Goal: Transaction & Acquisition: Register for event/course

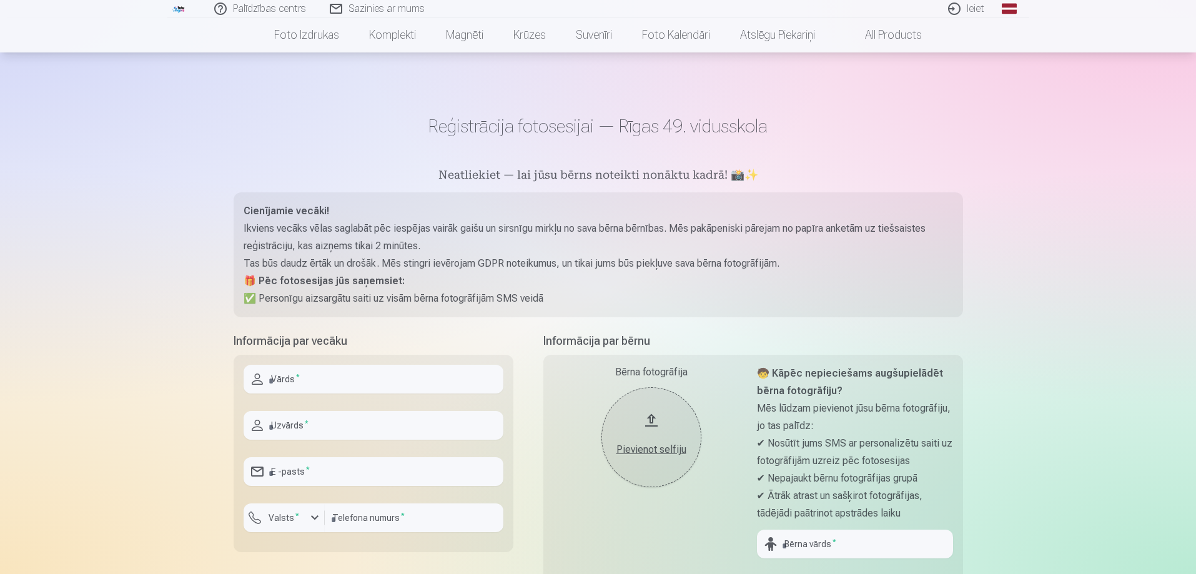
scroll to position [125, 0]
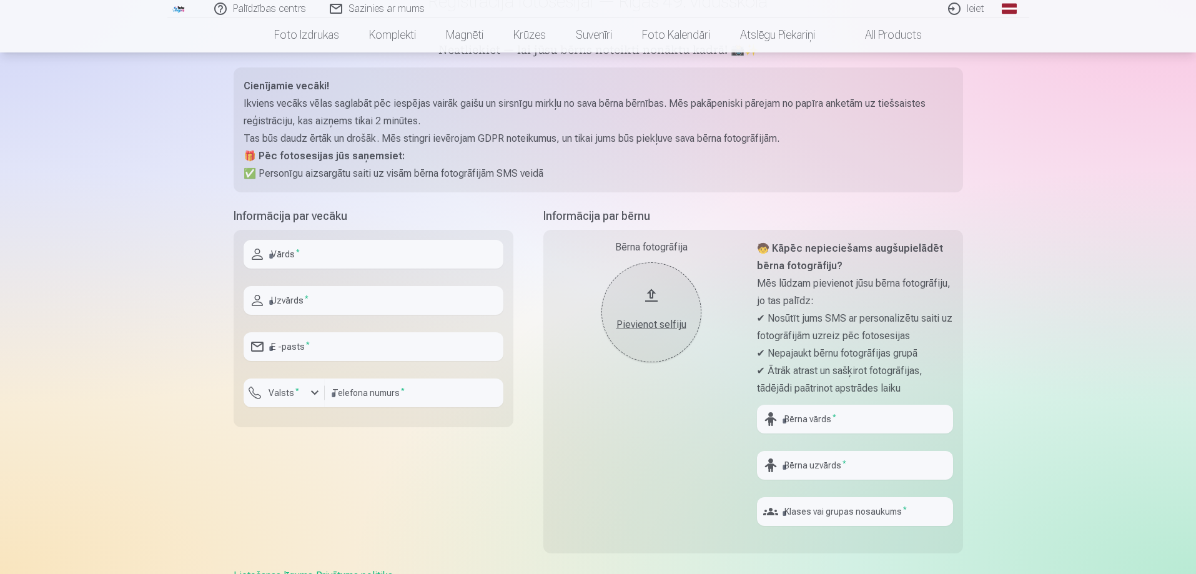
click at [307, 250] on input "text" at bounding box center [374, 254] width 260 height 29
type input "*****"
type input "**********"
type input "********"
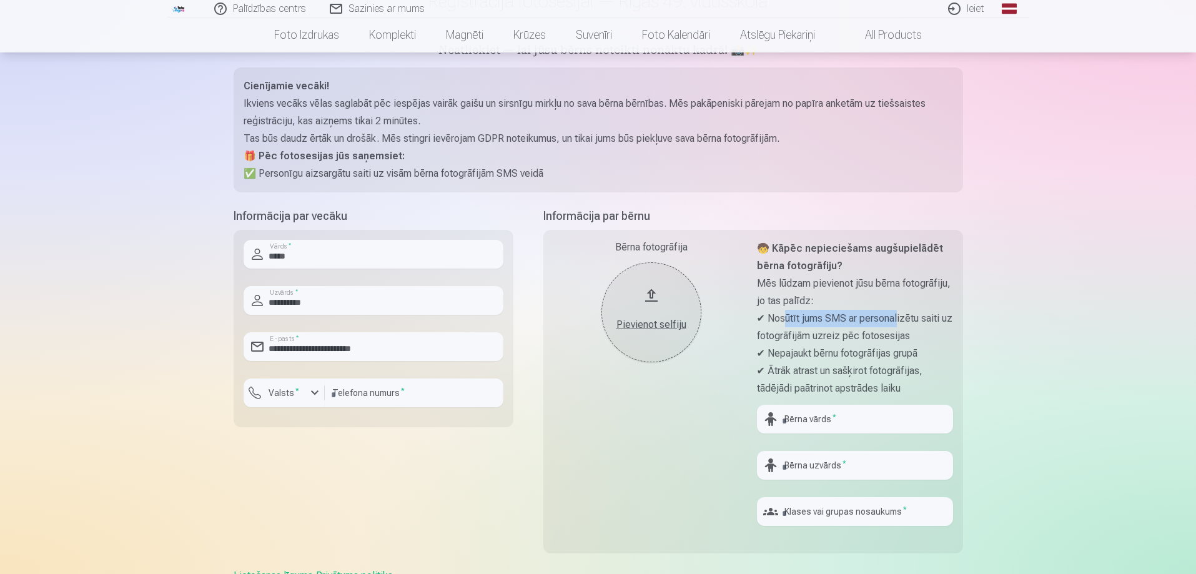
drag, startPoint x: 790, startPoint y: 322, endPoint x: 902, endPoint y: 322, distance: 111.8
click at [902, 322] on p "✔ Nosūtīt jums SMS ar personalizētu saiti uz fotogrāfijām uzreiz pēc fotosesijas" at bounding box center [855, 327] width 196 height 35
drag, startPoint x: 781, startPoint y: 338, endPoint x: 892, endPoint y: 336, distance: 111.2
click at [892, 336] on p "✔ Nosūtīt jums SMS ar personalizētu saiti uz fotogrāfijām uzreiz pēc fotosesijas" at bounding box center [855, 327] width 196 height 35
drag, startPoint x: 821, startPoint y: 356, endPoint x: 894, endPoint y: 356, distance: 73.7
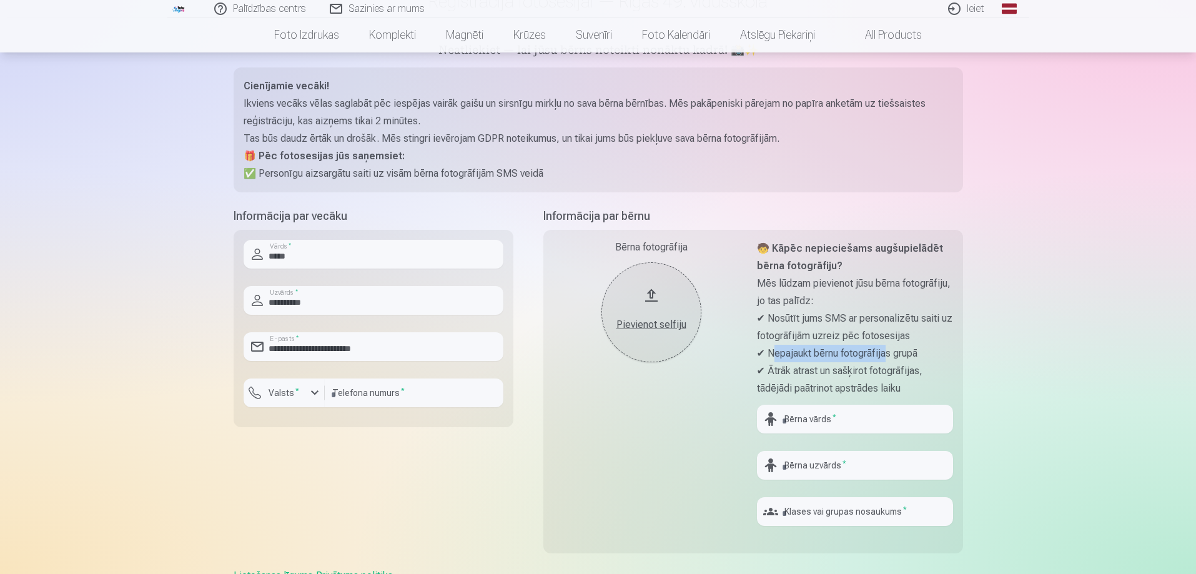
click at [894, 356] on p "✔ Nepajaukt bērnu fotogrāfijas grupā" at bounding box center [855, 353] width 196 height 17
drag, startPoint x: 816, startPoint y: 371, endPoint x: 908, endPoint y: 389, distance: 93.5
click at [908, 389] on p "✔ Ātrāk atrast un sašķirot fotogrāfijas, tādējādi paātrinot apstrādes laiku" at bounding box center [855, 379] width 196 height 35
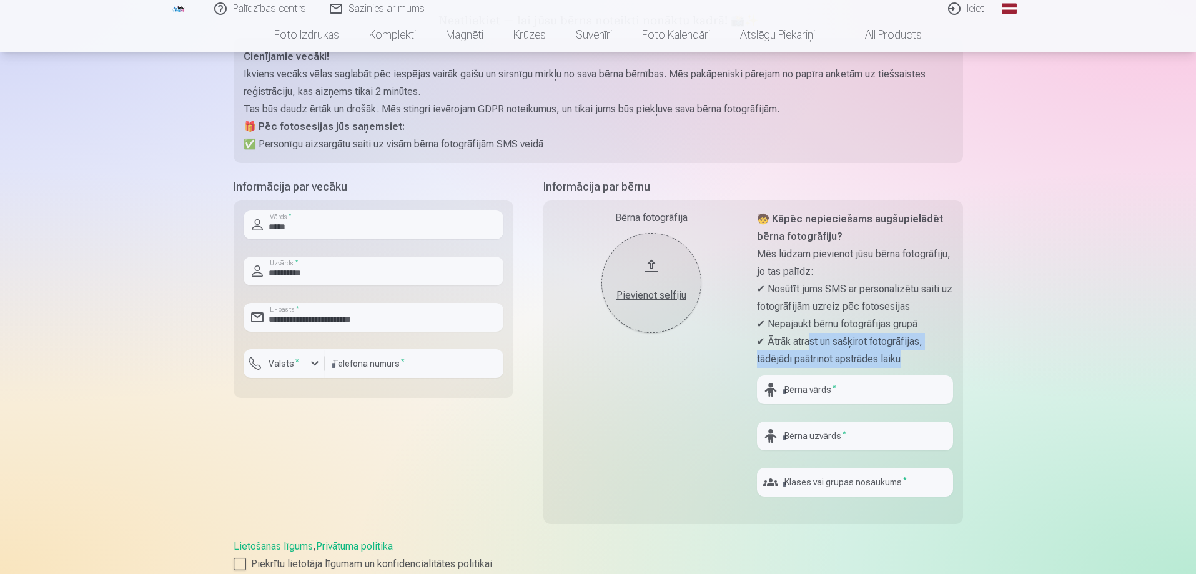
scroll to position [250, 0]
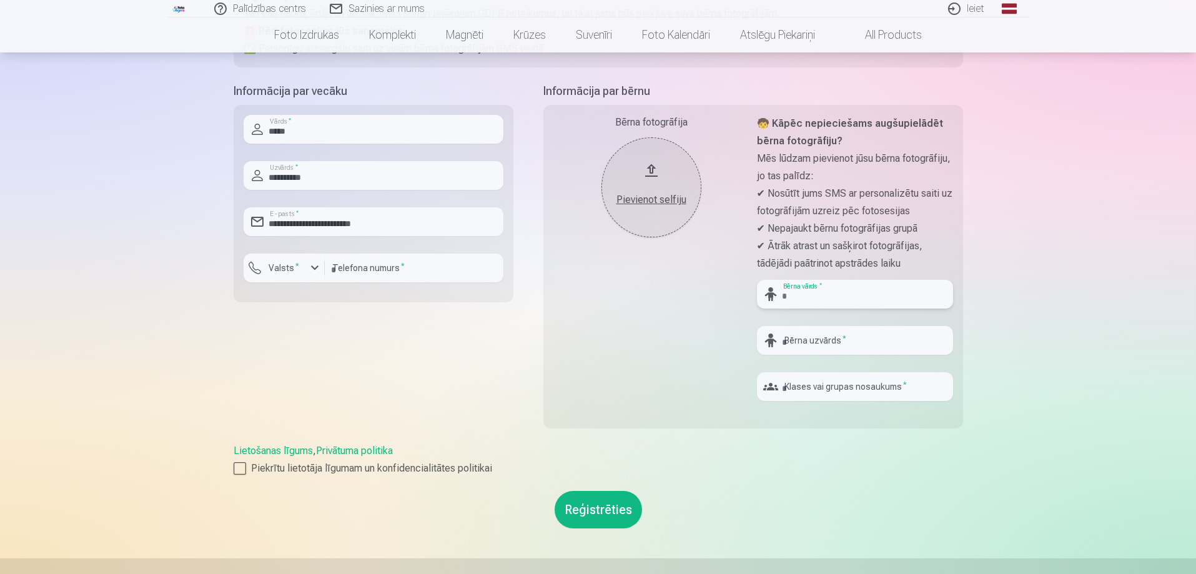
click at [823, 295] on input "text" at bounding box center [855, 294] width 196 height 29
type input "*"
type input "**********"
click at [838, 340] on input "text" at bounding box center [855, 340] width 196 height 29
drag, startPoint x: 852, startPoint y: 345, endPoint x: 755, endPoint y: 344, distance: 97.4
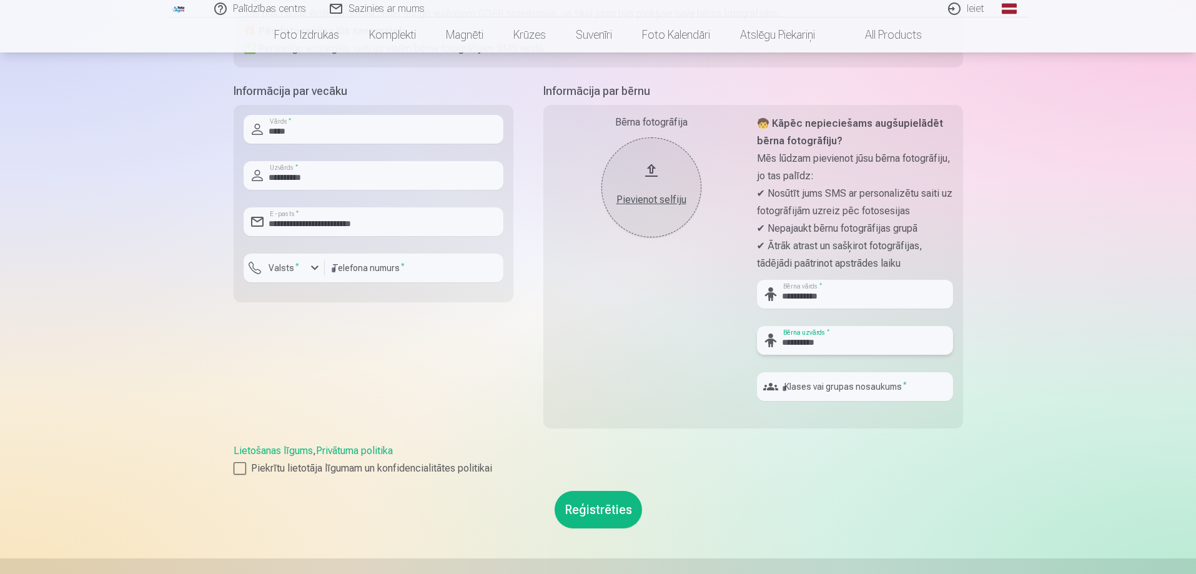
click at [755, 344] on div "**********" at bounding box center [753, 267] width 420 height 324
type input "**********"
click at [798, 385] on input "text" at bounding box center [855, 386] width 196 height 29
type input "****"
click at [603, 507] on button "Reģistrēties" at bounding box center [598, 509] width 87 height 37
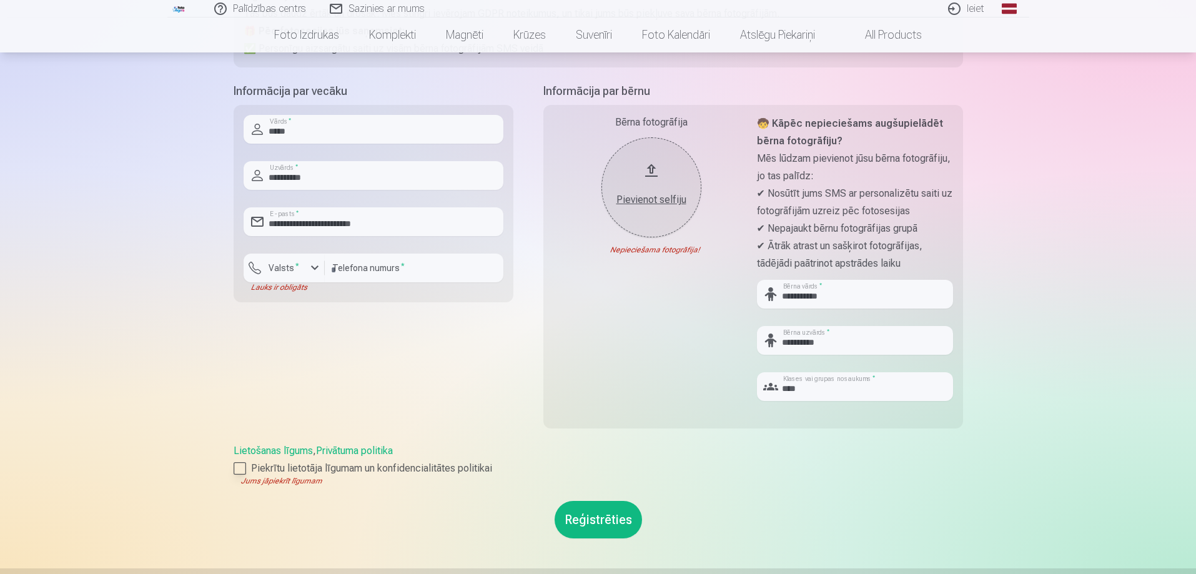
click at [245, 467] on div at bounding box center [240, 468] width 12 height 12
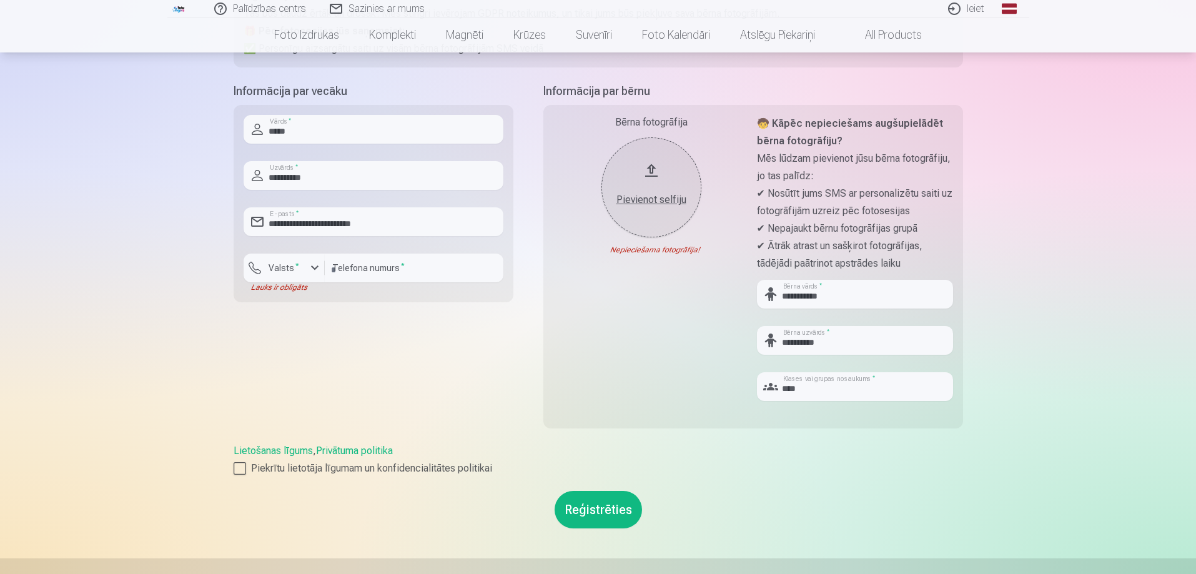
click at [651, 201] on div "Pievienot selfiju" at bounding box center [651, 199] width 75 height 15
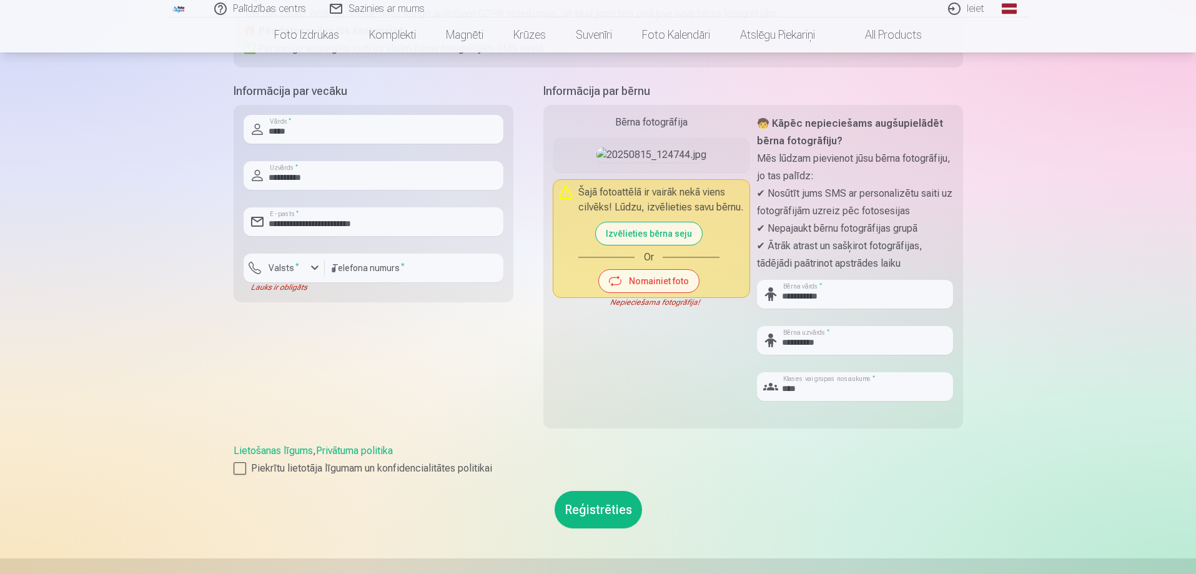
click at [657, 245] on button "Izvēlieties bērna seju" at bounding box center [649, 233] width 106 height 22
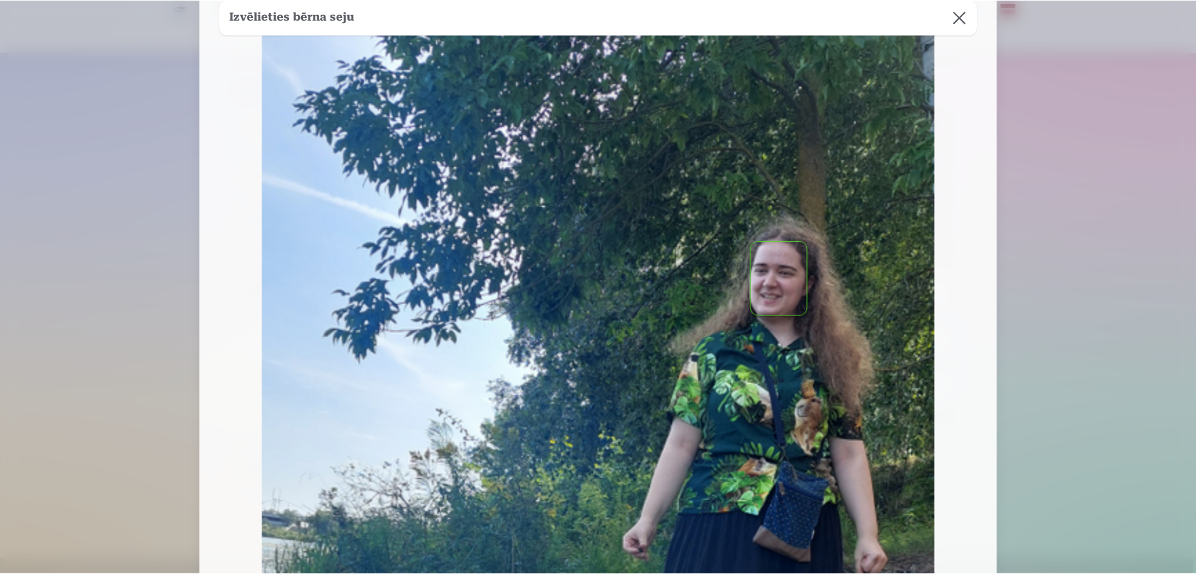
scroll to position [312, 0]
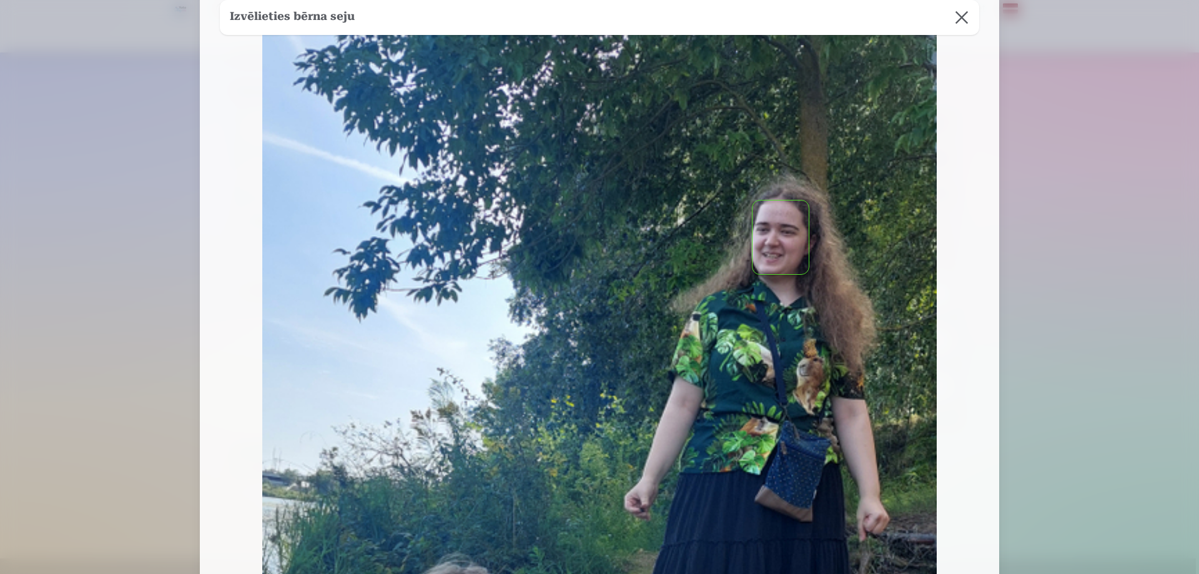
click at [780, 238] on button "button" at bounding box center [781, 238] width 56 height 74
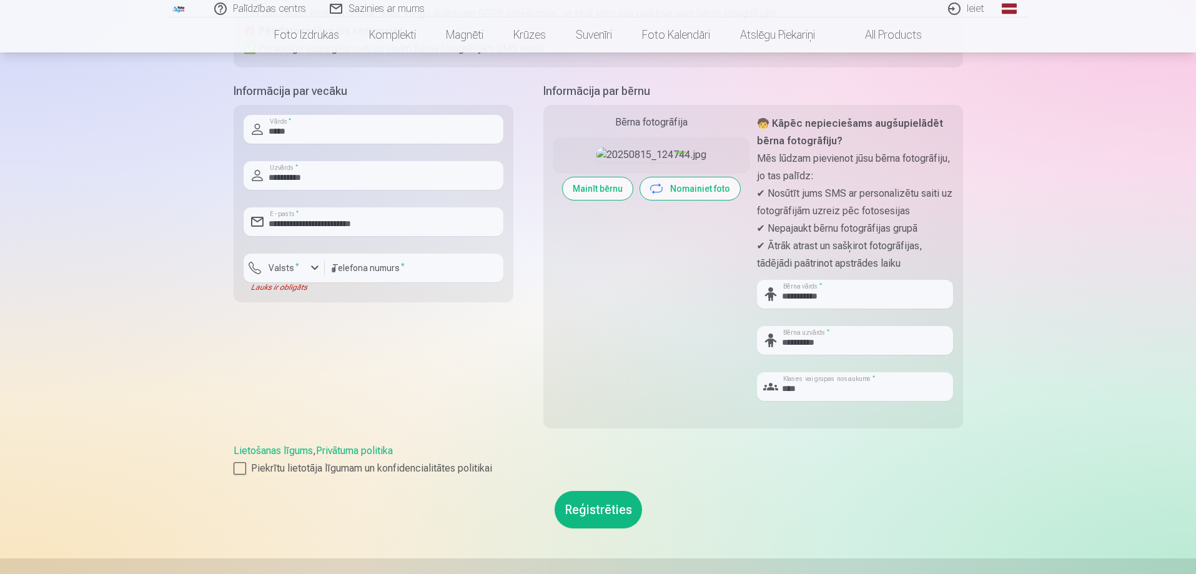
click at [602, 513] on button "Reģistrēties" at bounding box center [598, 509] width 87 height 37
click at [602, 515] on button "Reģistrēties" at bounding box center [598, 509] width 87 height 37
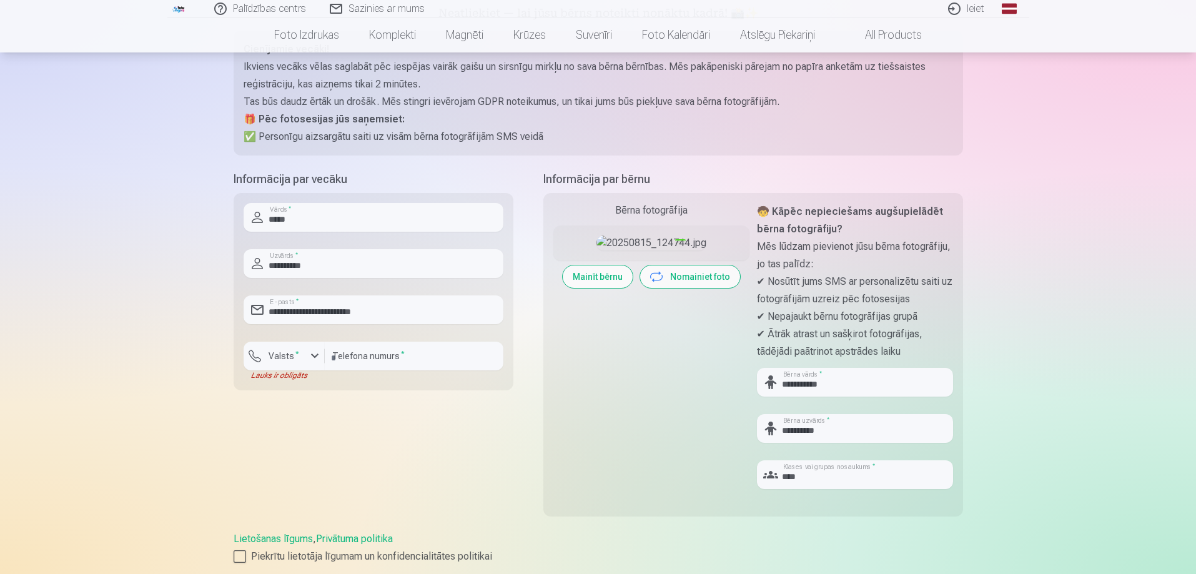
scroll to position [125, 0]
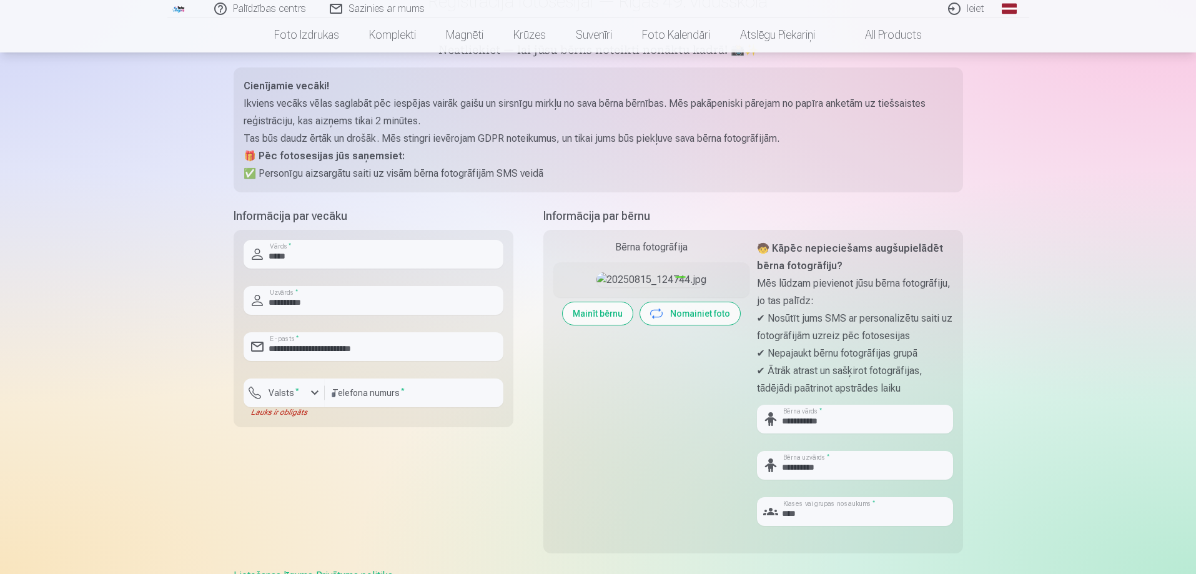
click at [661, 280] on img at bounding box center [652, 279] width 110 height 15
click at [672, 287] on img at bounding box center [652, 279] width 110 height 15
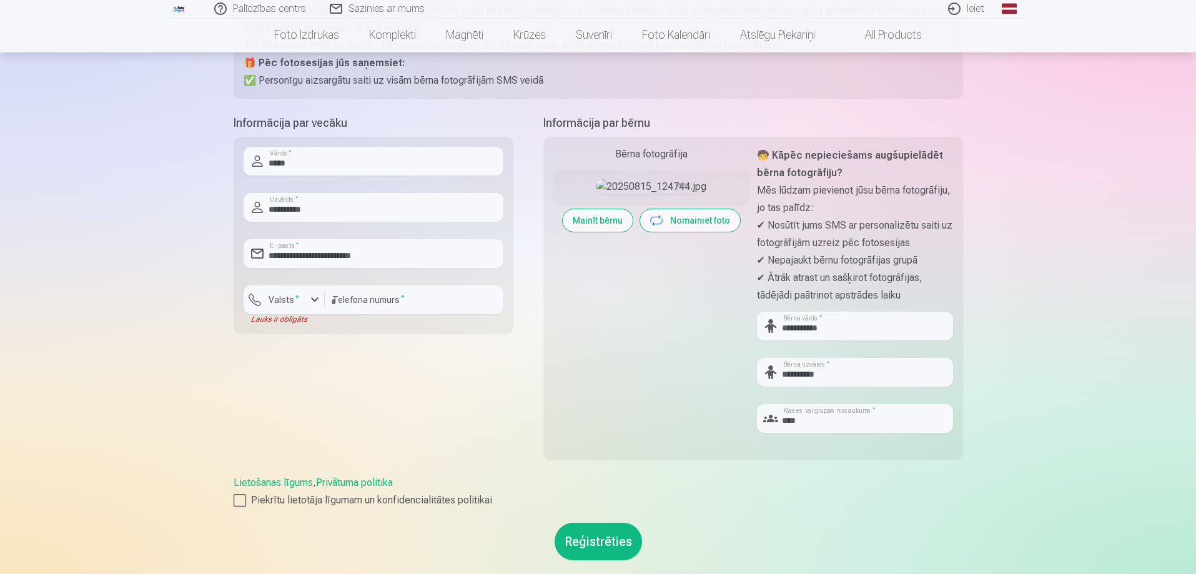
scroll to position [187, 0]
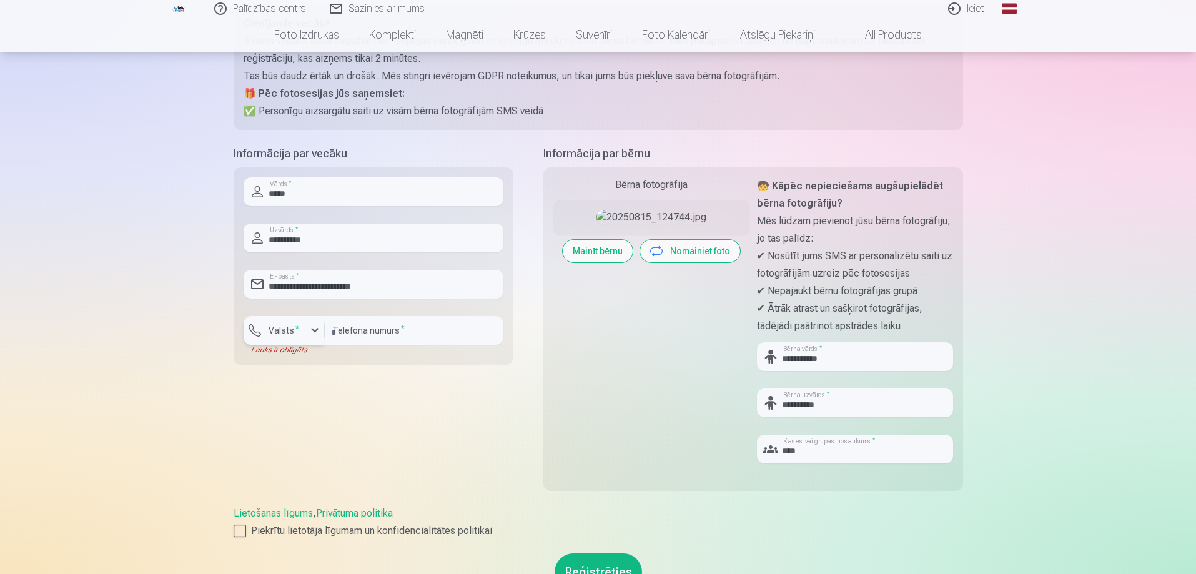
click at [288, 334] on label "Valsts *" at bounding box center [284, 330] width 41 height 12
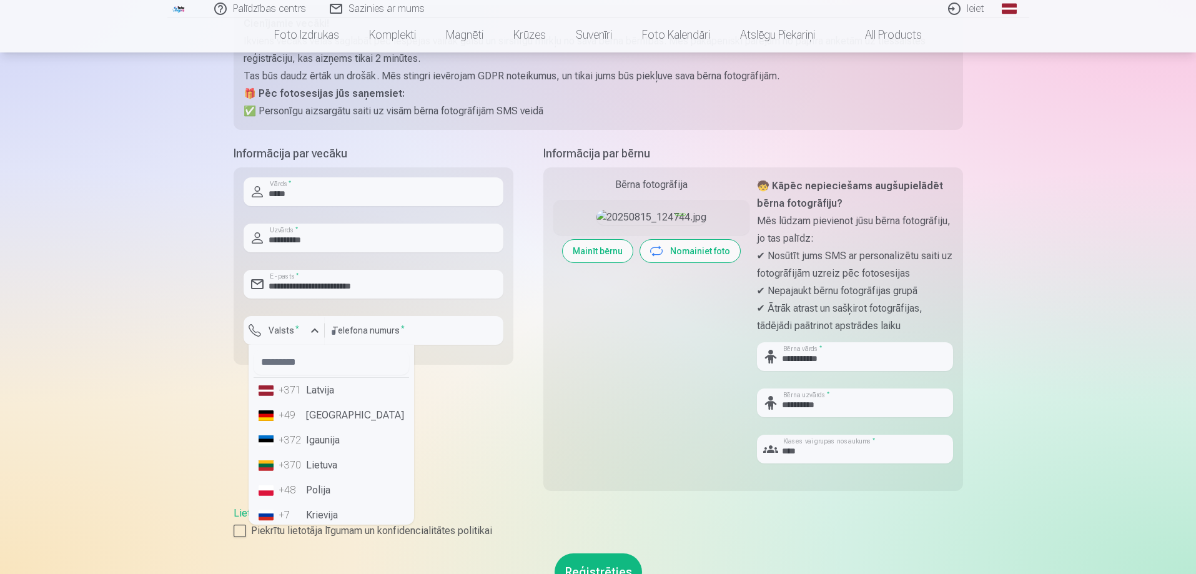
click at [309, 392] on li "+371 Latvija" at bounding box center [332, 390] width 156 height 25
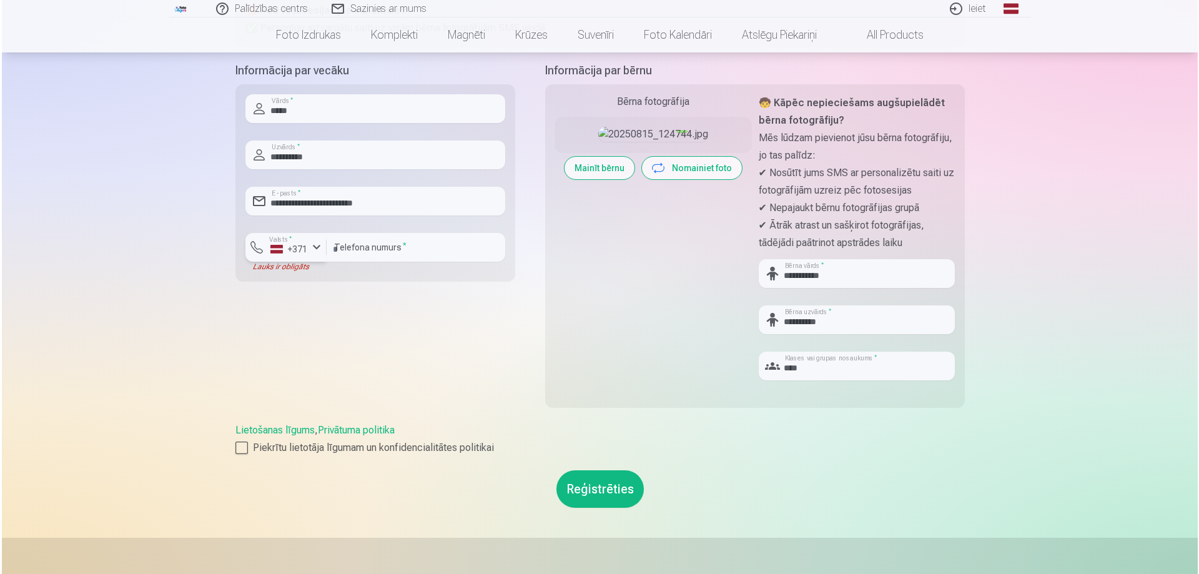
scroll to position [312, 0]
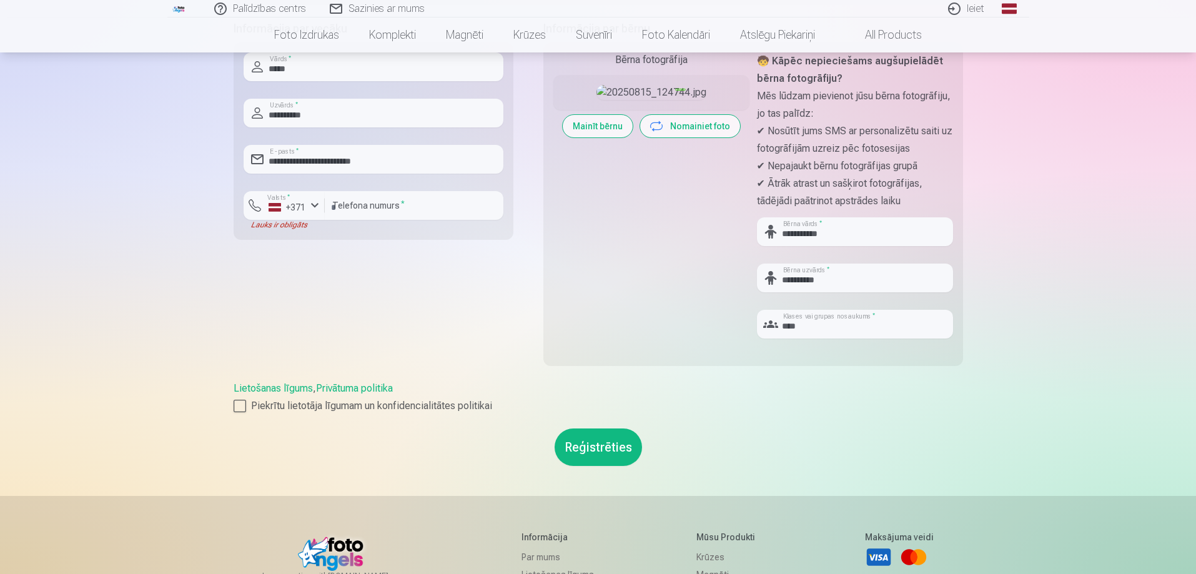
click at [604, 441] on button "Reģistrēties" at bounding box center [598, 446] width 87 height 37
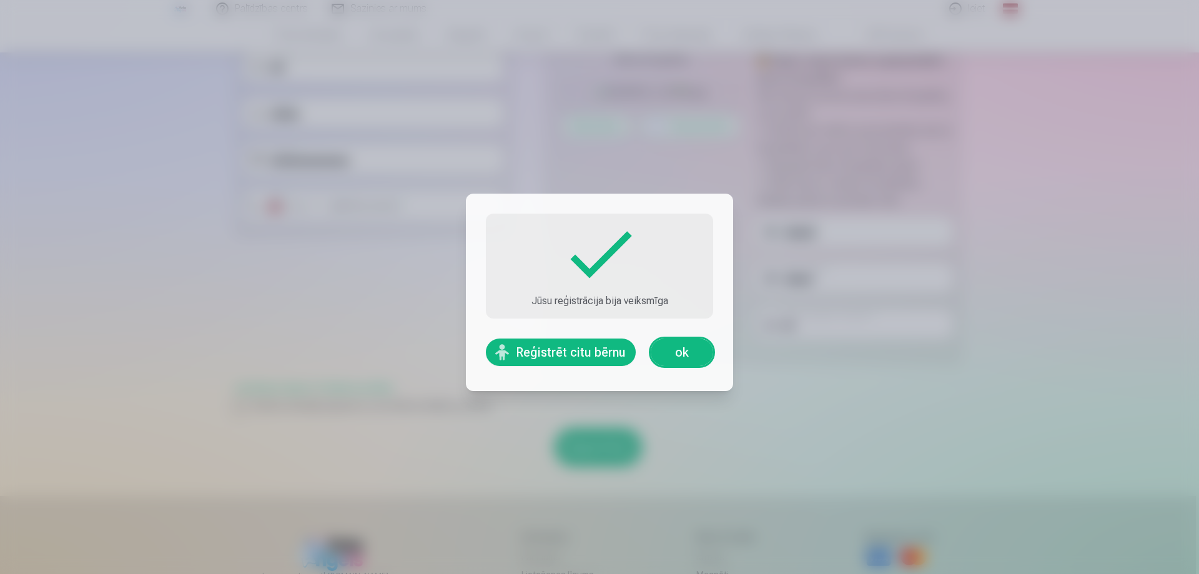
click at [688, 352] on link "ok" at bounding box center [682, 352] width 62 height 27
